Goal: Task Accomplishment & Management: Use online tool/utility

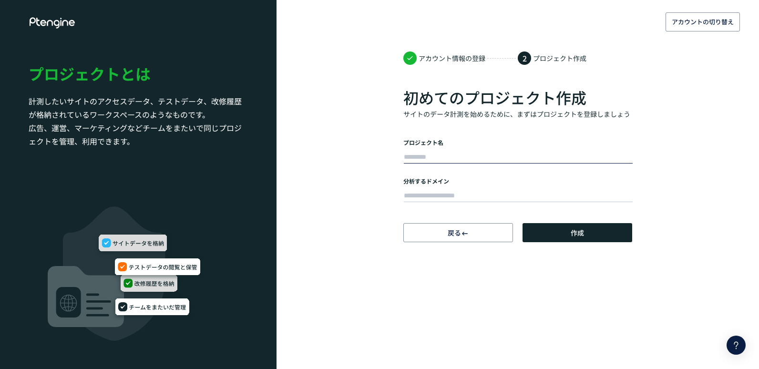
click at [453, 155] on input "text" at bounding box center [518, 157] width 229 height 13
type input "*"
click at [420, 195] on input "text" at bounding box center [518, 195] width 229 height 13
paste input "**********"
type input "**********"
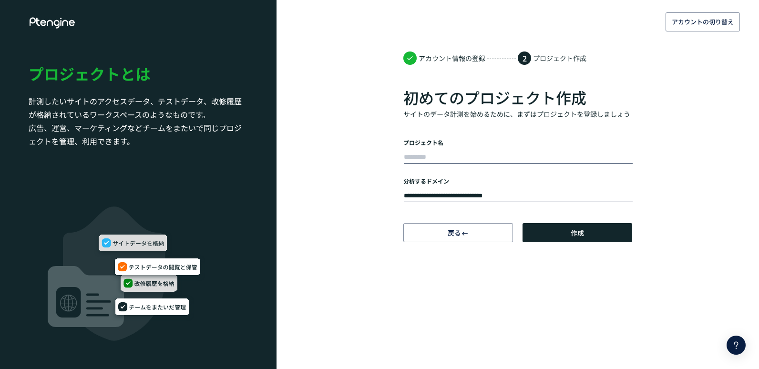
click at [421, 155] on input "text" at bounding box center [518, 157] width 229 height 13
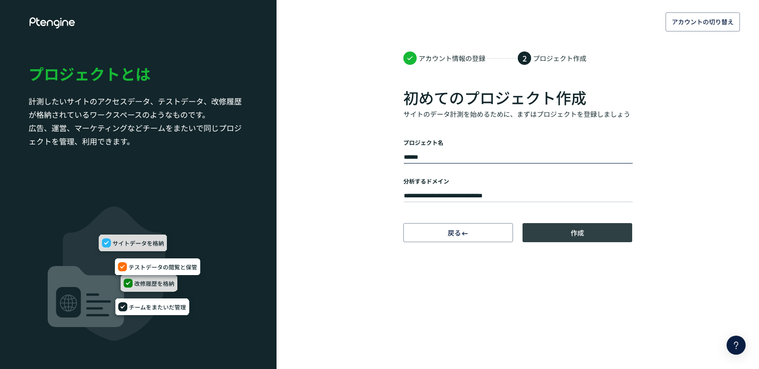
type input "******"
click at [575, 233] on span "作成" at bounding box center [577, 232] width 13 height 19
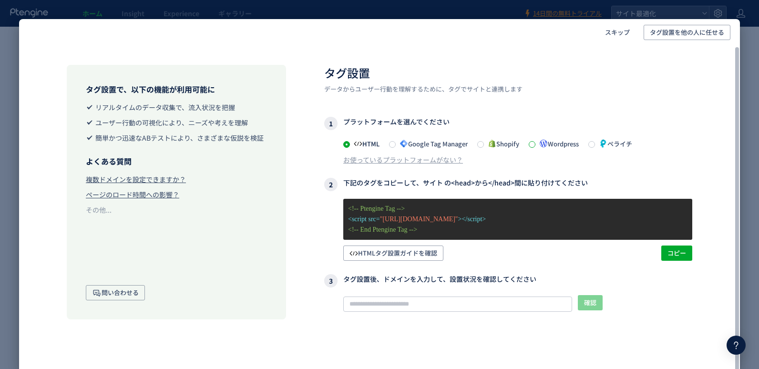
click at [536, 144] on span at bounding box center [532, 144] width 7 height 7
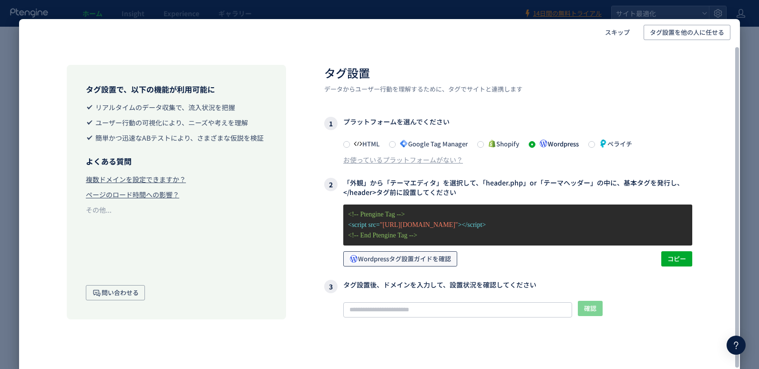
click at [422, 258] on span "Wordpressタグ設置ガイドを確認" at bounding box center [401, 258] width 102 height 15
drag, startPoint x: 467, startPoint y: 196, endPoint x: 346, endPoint y: 183, distance: 121.9
click at [346, 183] on h3 "2 「外観」から「テーマエディタ」を選択して、「header.php」or「テーマヘッダー」の中に、基本タグを発行し、</header>タグ前に設置してください" at bounding box center [508, 187] width 368 height 19
drag, startPoint x: 346, startPoint y: 183, endPoint x: 411, endPoint y: 188, distance: 65.1
copy h3 "「外観」から「テーマエディタ」を選択して、「header.php」or「テーマヘッダー」の中に、基本タグを発行し、</header>タグ前に設置してください"
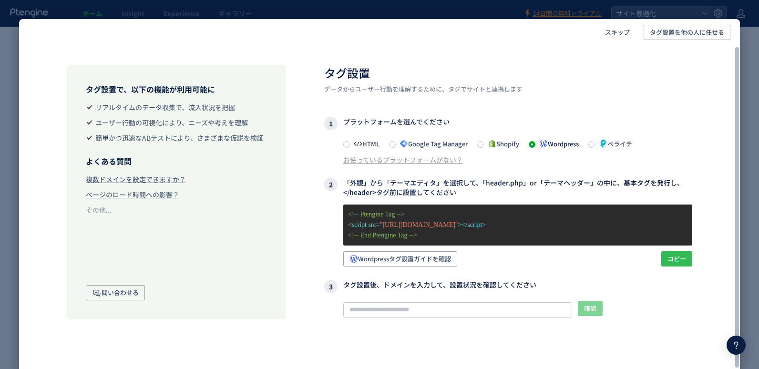
click at [678, 257] on span "コピー" at bounding box center [677, 258] width 19 height 15
copy h3 "「外観」から「テーマエディタ」を選択して、「header.php」or「テーマヘッダー」の中に、基本タグを発行し、</header>タグ前に設置してください"
click at [343, 145] on span at bounding box center [346, 144] width 7 height 7
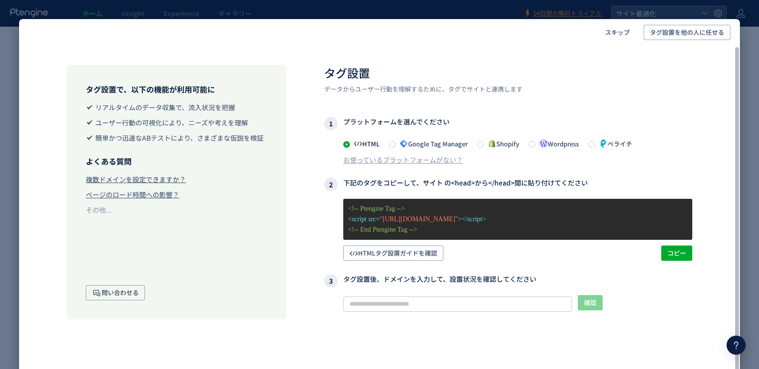
drag, startPoint x: 384, startPoint y: 143, endPoint x: 364, endPoint y: 148, distance: 21.2
click at [364, 148] on div "HTML Google Tag Manager Shopify Wordpress ペライチ" at bounding box center [517, 143] width 349 height 11
drag, startPoint x: 344, startPoint y: 183, endPoint x: 584, endPoint y: 182, distance: 239.4
click at [584, 182] on h3 "2 下記のタグをコピーして、サイト の<head>から</head>間に貼り付けてください" at bounding box center [508, 184] width 368 height 13
drag, startPoint x: 584, startPoint y: 182, endPoint x: 567, endPoint y: 182, distance: 16.2
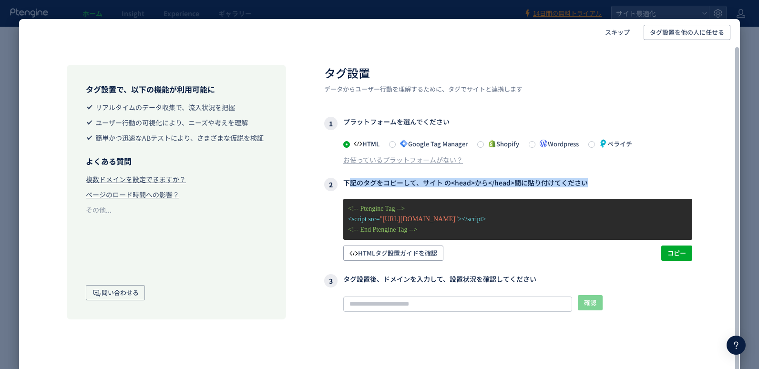
copy h3 "下記のタグをコピーして、サイト の<head>から</head>間に貼り付けてくださ"
click at [671, 254] on span "コピー" at bounding box center [677, 253] width 19 height 15
copy h3 "下記のタグをコピーして、サイト の<head>から</head>間に貼り付けてくださ"
click at [385, 255] on span "HTMLタグ設置ガイドを確認" at bounding box center [394, 253] width 88 height 15
